Goal: Find specific page/section: Find specific page/section

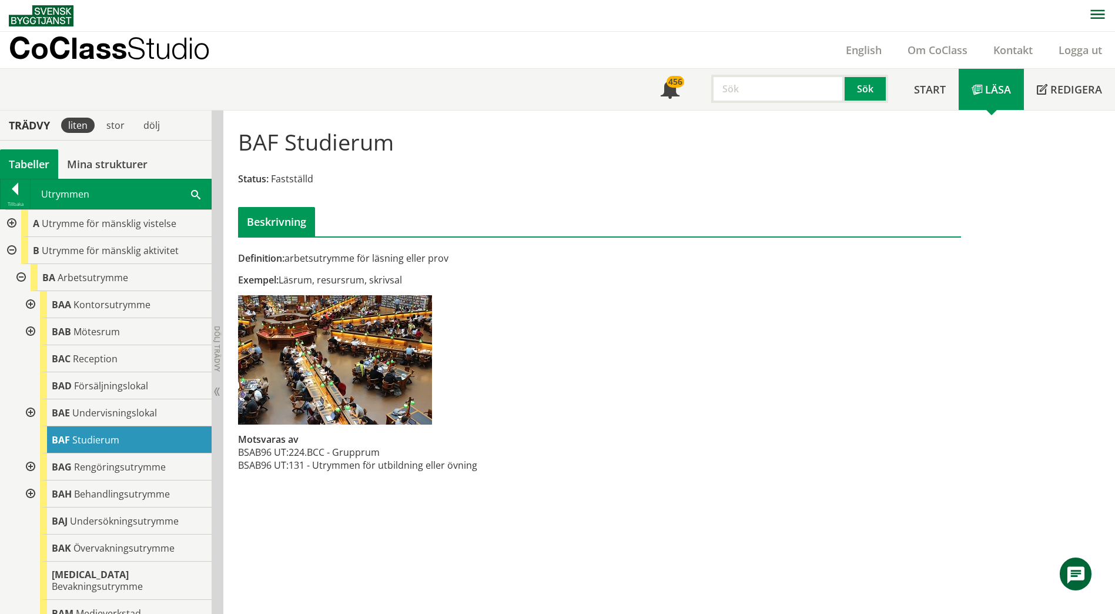
click at [31, 415] on div at bounding box center [29, 412] width 21 height 27
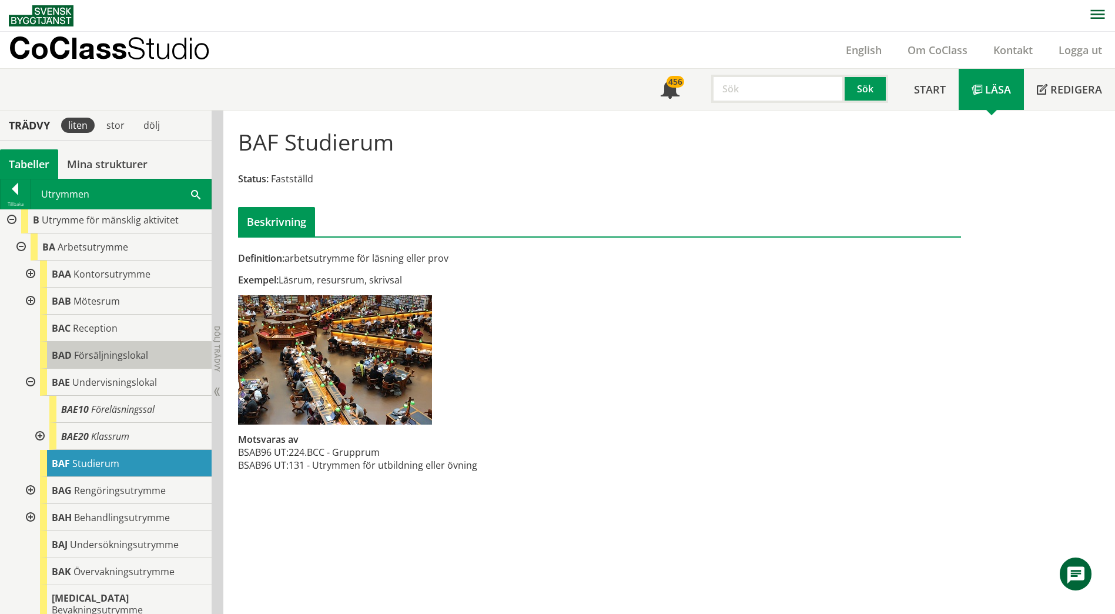
scroll to position [59, 0]
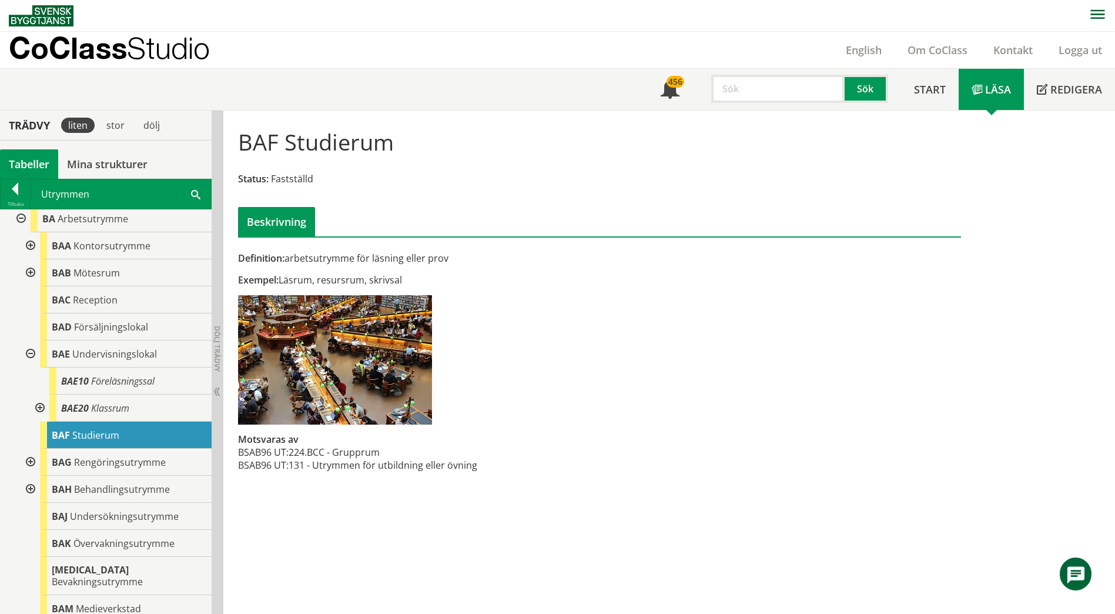
click at [41, 407] on div at bounding box center [38, 408] width 21 height 27
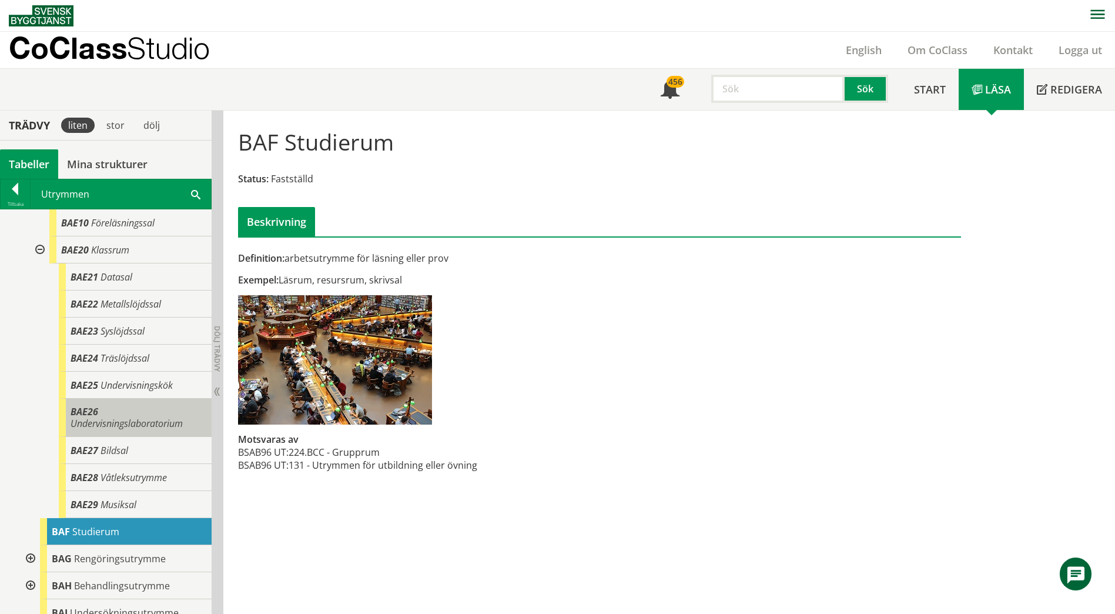
scroll to position [235, 0]
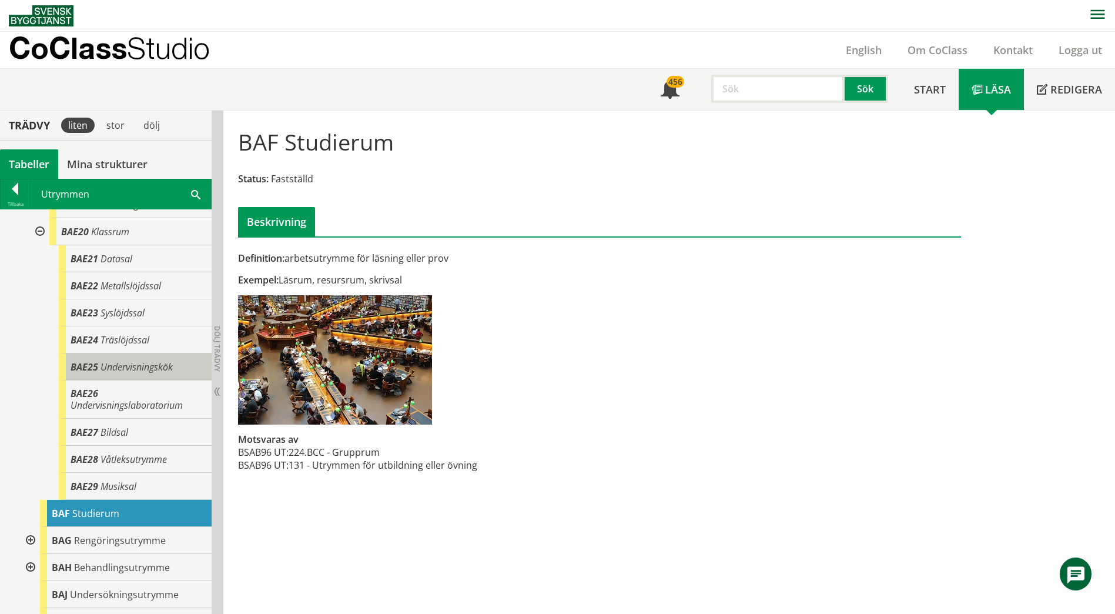
click at [141, 373] on span "Undervisningskök" at bounding box center [137, 366] width 72 height 13
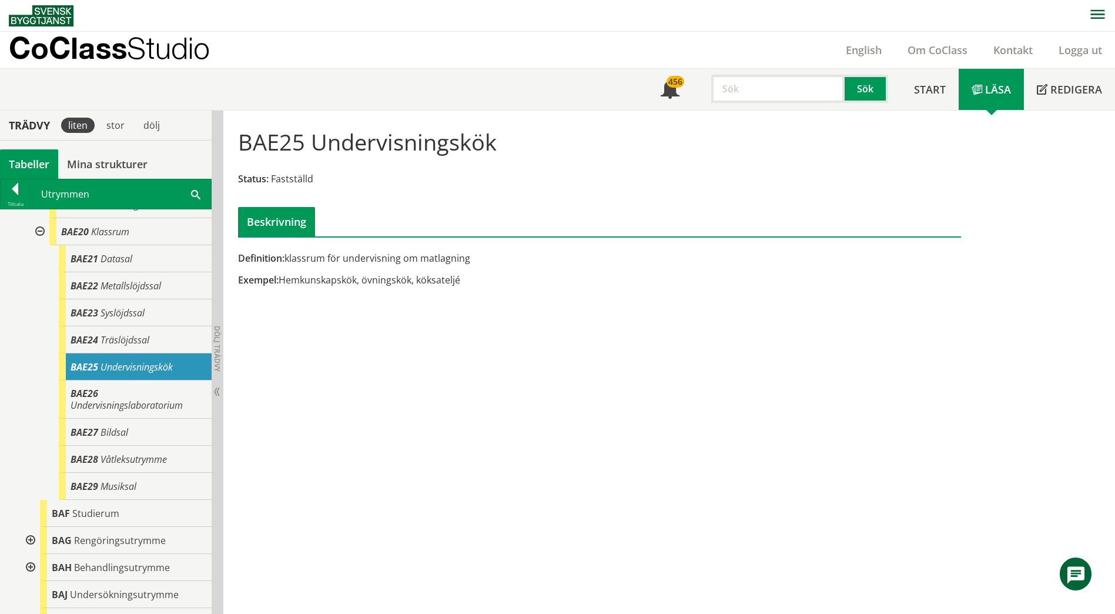
click at [189, 191] on div "Utrymmen [GEOGRAPHIC_DATA] Sök" at bounding box center [121, 193] width 181 height 29
click at [197, 200] on div "Utrymmen [GEOGRAPHIC_DATA] Sök" at bounding box center [121, 193] width 181 height 29
click at [202, 195] on div "Utrymmen [GEOGRAPHIC_DATA] Sök" at bounding box center [121, 193] width 181 height 29
click at [194, 195] on span at bounding box center [195, 194] width 9 height 12
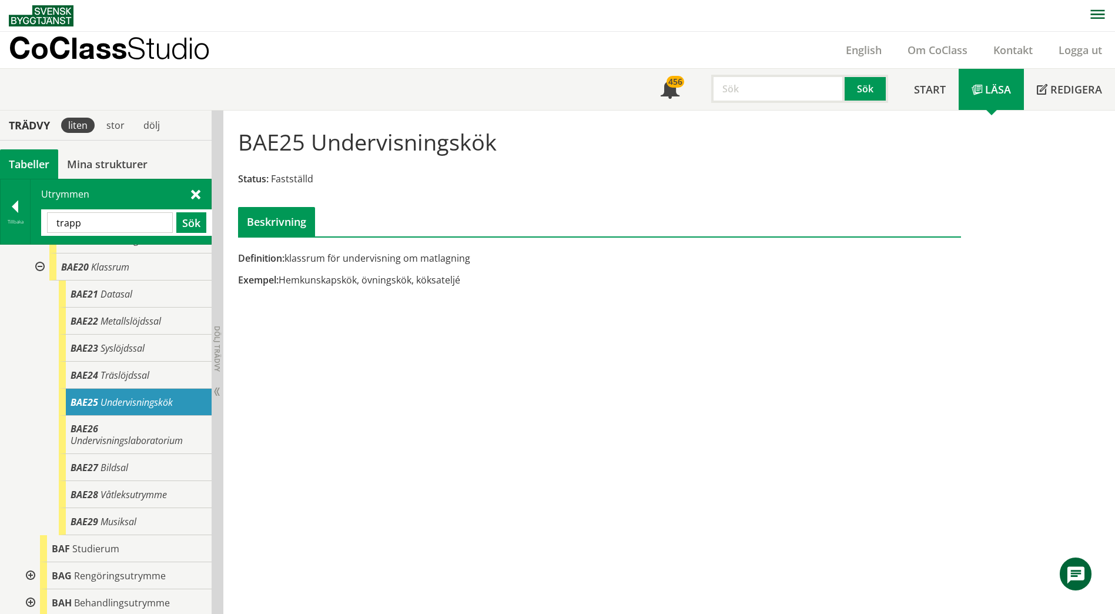
type input "trapp"
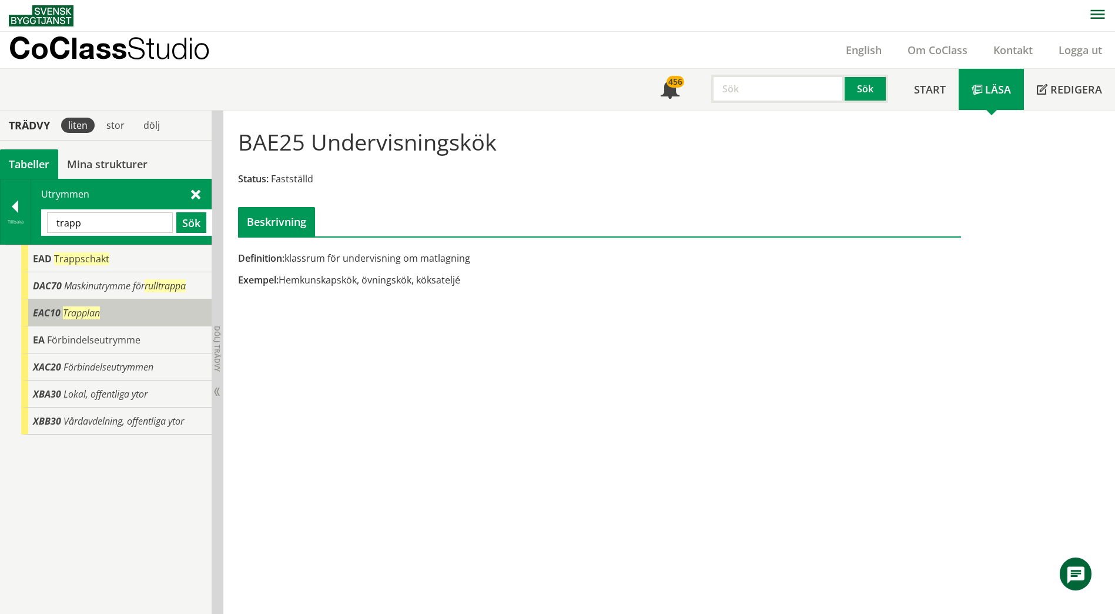
click at [132, 313] on div "EAC10 Trapplan" at bounding box center [116, 312] width 191 height 27
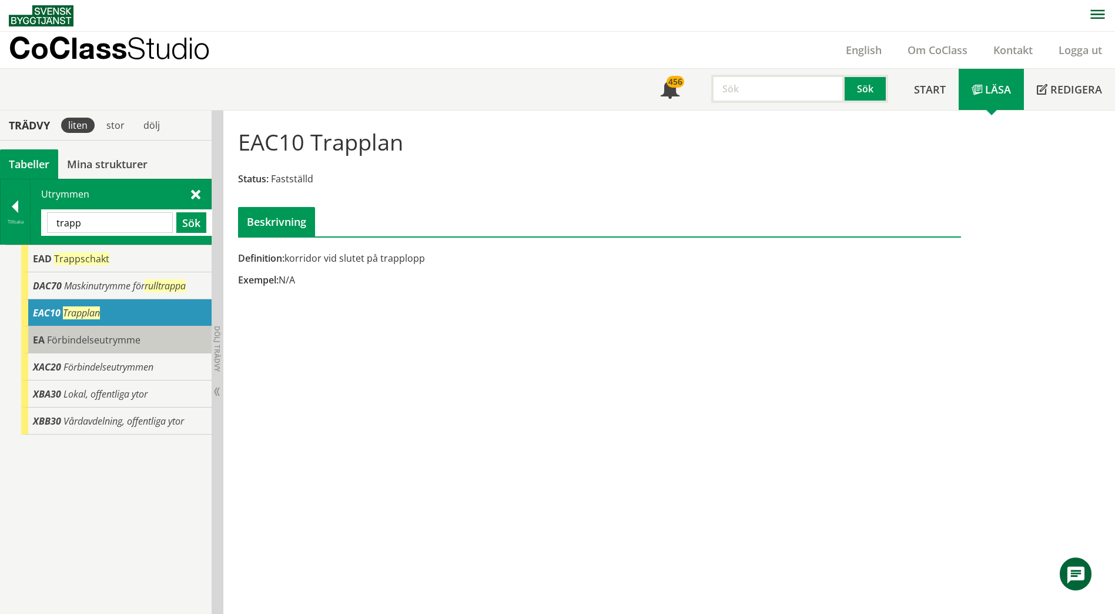
click at [142, 337] on div "EA Förbindelseutrymme" at bounding box center [116, 339] width 191 height 27
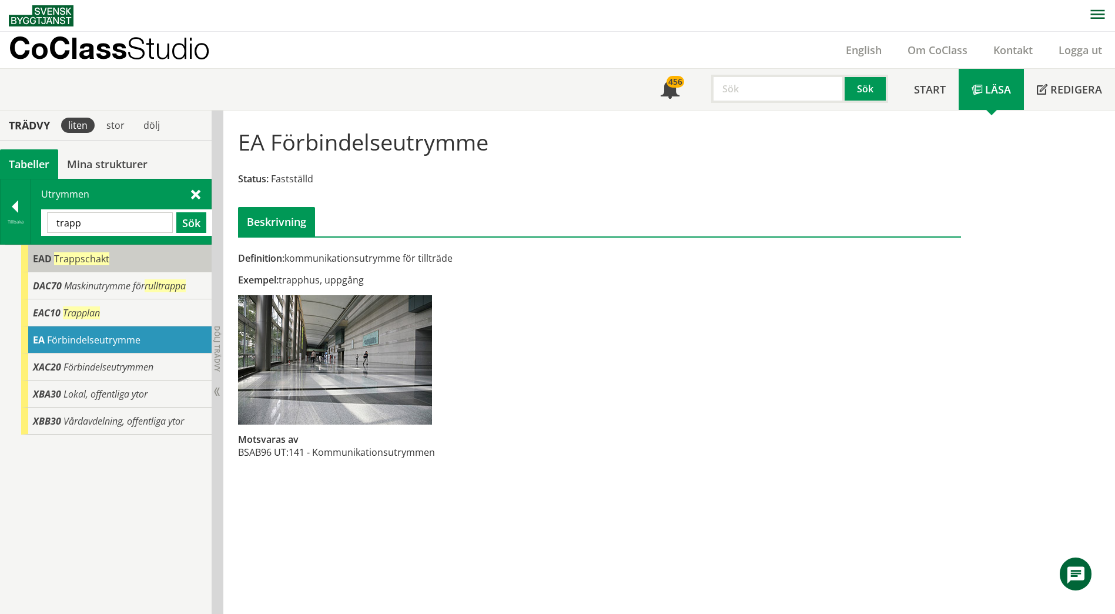
click at [124, 260] on div "EAD Trappschakt" at bounding box center [116, 258] width 191 height 27
